Goal: Task Accomplishment & Management: Use online tool/utility

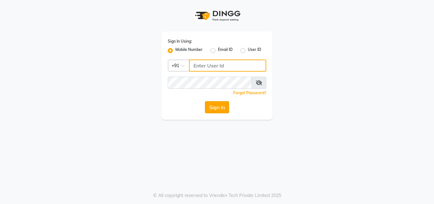
type input "9657515199"
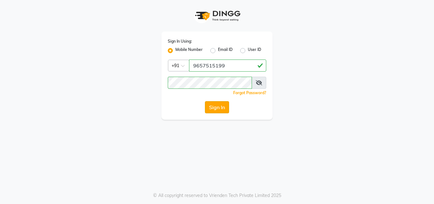
click at [212, 104] on button "Sign In" at bounding box center [217, 107] width 24 height 12
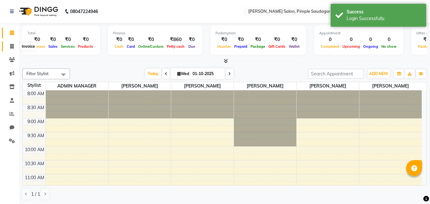
click at [10, 47] on icon at bounding box center [11, 46] width 3 height 5
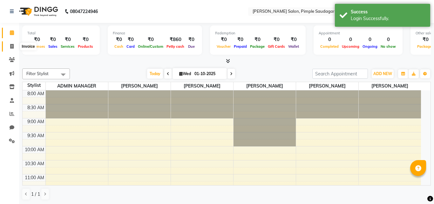
select select "7816"
select select "service"
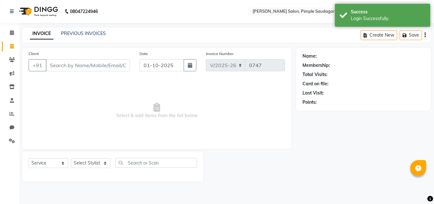
click at [92, 66] on input "Client" at bounding box center [88, 65] width 84 height 12
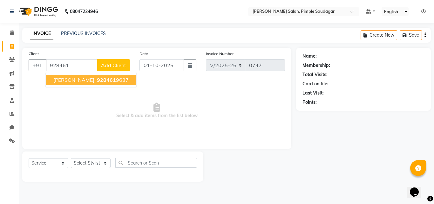
click at [70, 76] on button "[PERSON_NAME] 928461 9637" at bounding box center [91, 80] width 91 height 10
type input "9284619637"
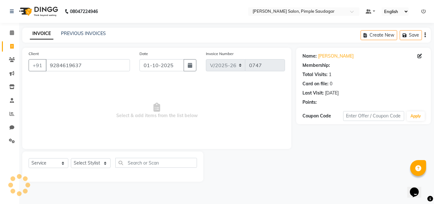
select select "1: Object"
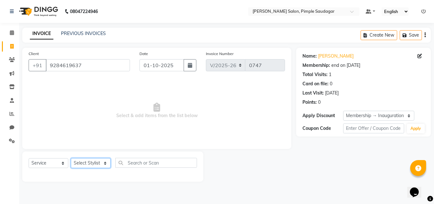
click at [97, 164] on select "Select Stylist ADMIN MANAGER [PERSON_NAME] [PERSON_NAME] [PERSON_NAME] [PERSON_…" at bounding box center [91, 163] width 40 height 10
select select "62811"
click at [71, 158] on select "Select Stylist ADMIN MANAGER [PERSON_NAME] [PERSON_NAME] [PERSON_NAME] [PERSON_…" at bounding box center [91, 163] width 40 height 10
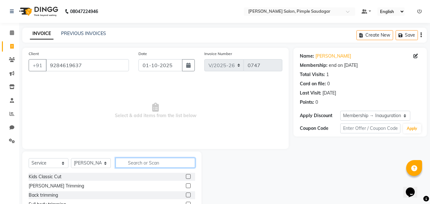
click at [130, 163] on input "text" at bounding box center [155, 163] width 80 height 10
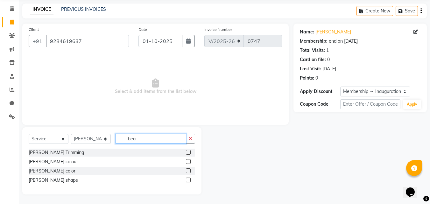
type input "bea"
click at [189, 177] on div at bounding box center [190, 180] width 9 height 8
click at [189, 180] on label at bounding box center [188, 179] width 5 height 5
click at [189, 180] on input "checkbox" at bounding box center [188, 180] width 4 height 4
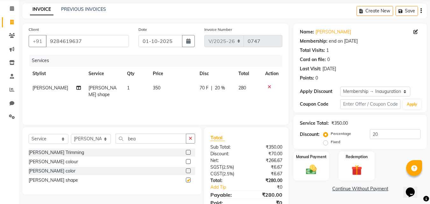
checkbox input "false"
click at [159, 141] on input "bea" at bounding box center [150, 139] width 71 height 10
type input "b"
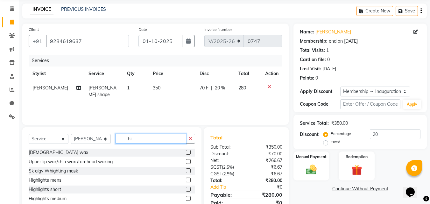
type input "h"
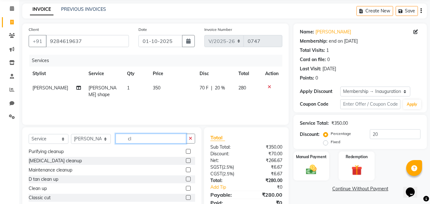
type input "cl"
click at [186, 195] on label at bounding box center [188, 197] width 5 height 5
click at [186, 196] on input "checkbox" at bounding box center [188, 198] width 4 height 4
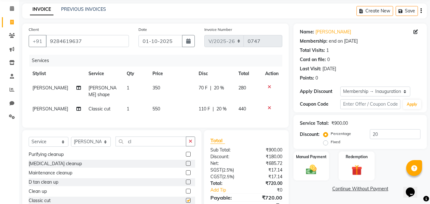
checkbox input "false"
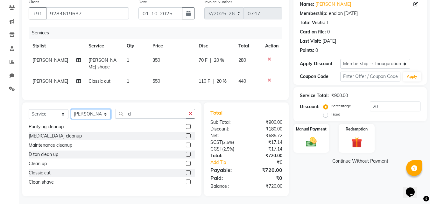
click at [89, 109] on select "Select Stylist ADMIN MANAGER [PERSON_NAME] [PERSON_NAME] [PERSON_NAME] [PERSON_…" at bounding box center [91, 114] width 40 height 10
select select "69969"
click at [71, 109] on select "Select Stylist ADMIN MANAGER [PERSON_NAME] [PERSON_NAME] [PERSON_NAME] [PERSON_…" at bounding box center [91, 114] width 40 height 10
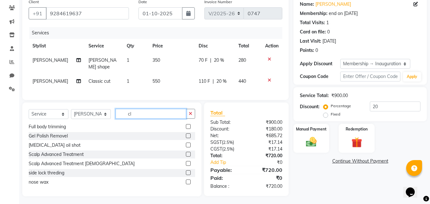
click at [134, 112] on input "cl" at bounding box center [150, 114] width 71 height 10
type input "c"
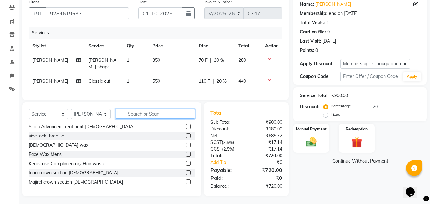
scroll to position [0, 0]
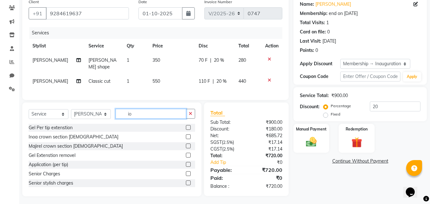
type input "i"
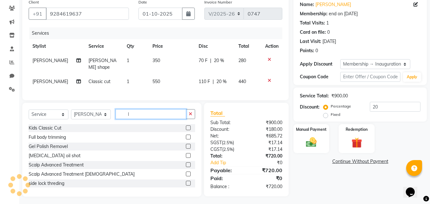
scroll to position [52, 0]
type input "l"
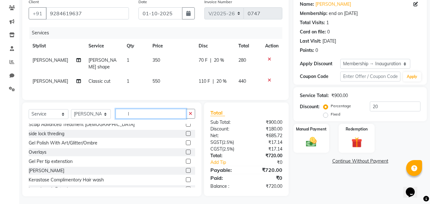
scroll to position [64, 0]
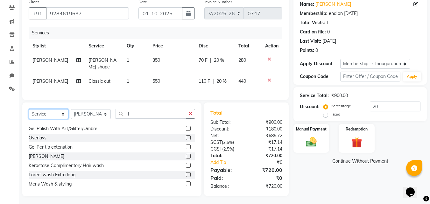
click at [54, 115] on select "Select Service Product Membership Package Voucher Prepaid Gift Card" at bounding box center [49, 114] width 40 height 10
select select "select"
click at [29, 109] on select "Select Service Product Membership Package Voucher Prepaid Gift Card" at bounding box center [49, 114] width 40 height 10
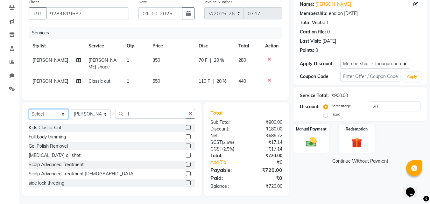
scroll to position [52, 0]
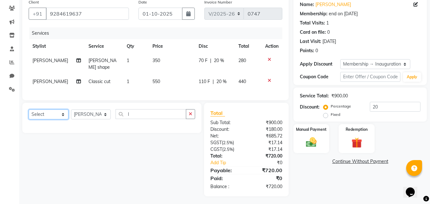
click at [52, 111] on select "Select Service Product Membership Package Voucher Prepaid Gift Card" at bounding box center [49, 114] width 40 height 10
click at [29, 109] on select "Select Service Product Membership Package Voucher Prepaid Gift Card" at bounding box center [49, 114] width 40 height 10
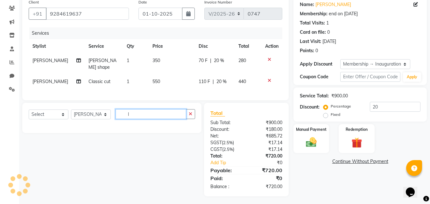
click at [133, 114] on input "l" at bounding box center [150, 114] width 71 height 10
type input "l"
type input "p"
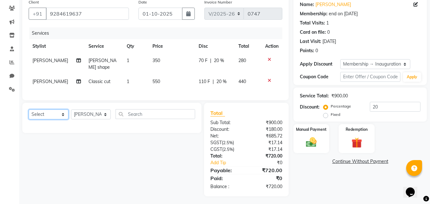
click at [53, 114] on select "Select Service Product Membership Package Voucher Prepaid Gift Card" at bounding box center [49, 114] width 40 height 10
select select "service"
click at [29, 109] on select "Select Service Product Membership Package Voucher Prepaid Gift Card" at bounding box center [49, 114] width 40 height 10
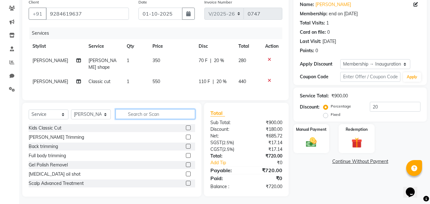
click at [146, 112] on input "text" at bounding box center [155, 114] width 80 height 10
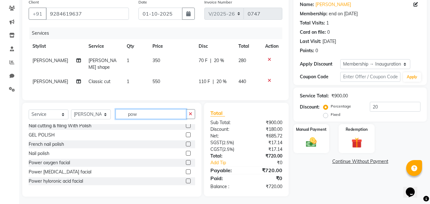
scroll to position [0, 0]
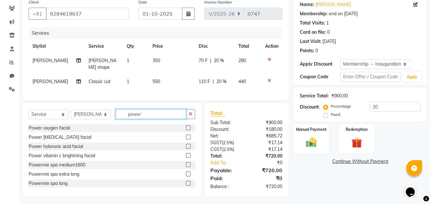
type input "power"
click at [186, 181] on label at bounding box center [188, 183] width 5 height 5
click at [186, 181] on input "checkbox" at bounding box center [188, 183] width 4 height 4
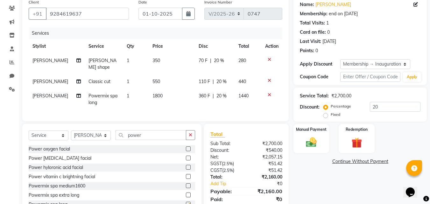
checkbox input "false"
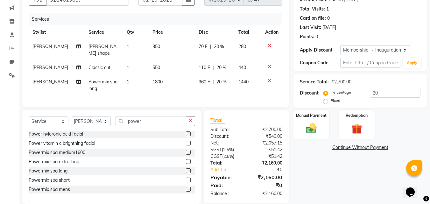
scroll to position [73, 0]
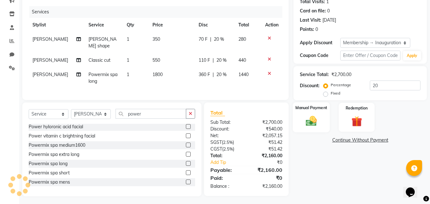
click at [309, 120] on img at bounding box center [311, 120] width 18 height 13
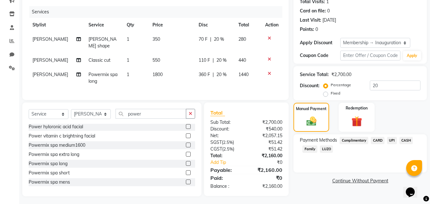
click at [392, 139] on span "UPI" at bounding box center [392, 140] width 10 height 7
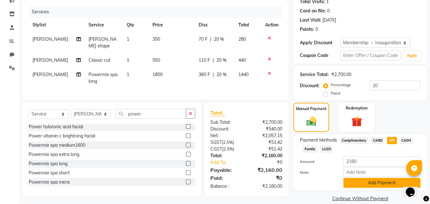
click at [383, 184] on button "Add Payment" at bounding box center [381, 183] width 77 height 10
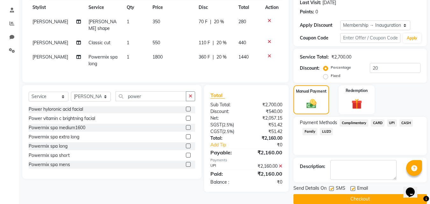
scroll to position [100, 0]
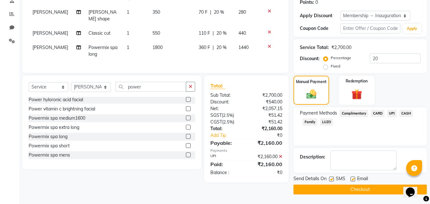
click at [369, 188] on button "Checkout" at bounding box center [359, 189] width 133 height 10
